Goal: Navigation & Orientation: Find specific page/section

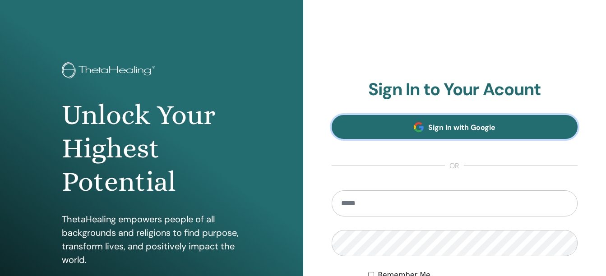
click at [466, 123] on span "Sign In with Google" at bounding box center [461, 127] width 67 height 9
